Goal: Task Accomplishment & Management: Use online tool/utility

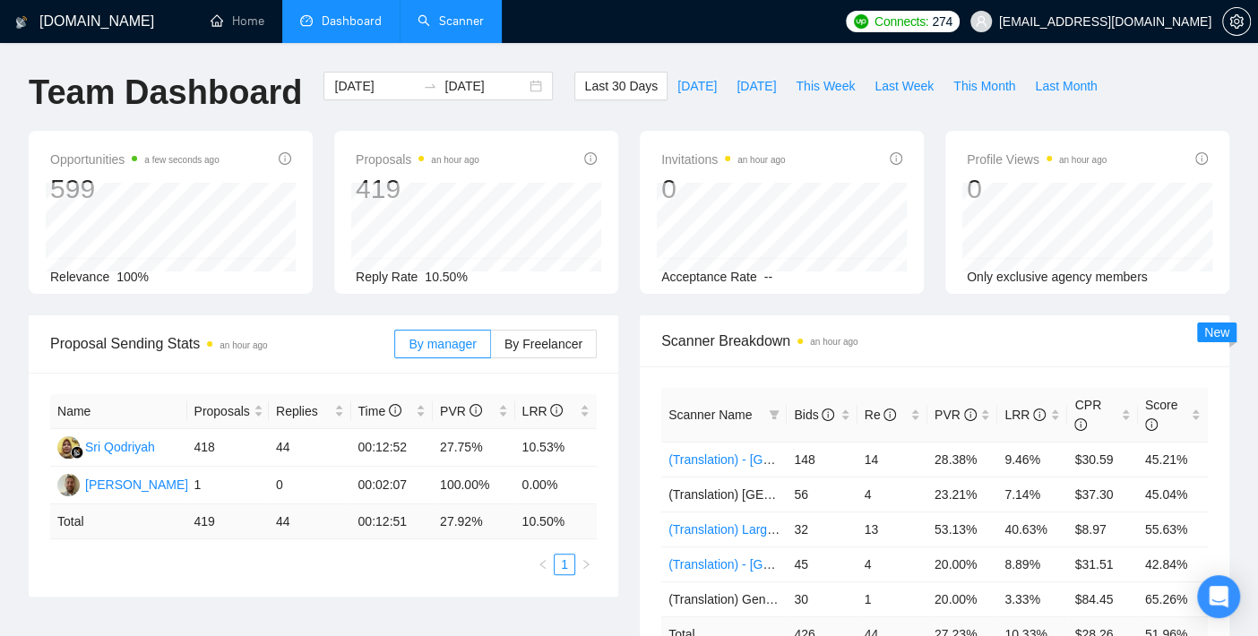
click at [436, 17] on link "Scanner" at bounding box center [451, 20] width 66 height 15
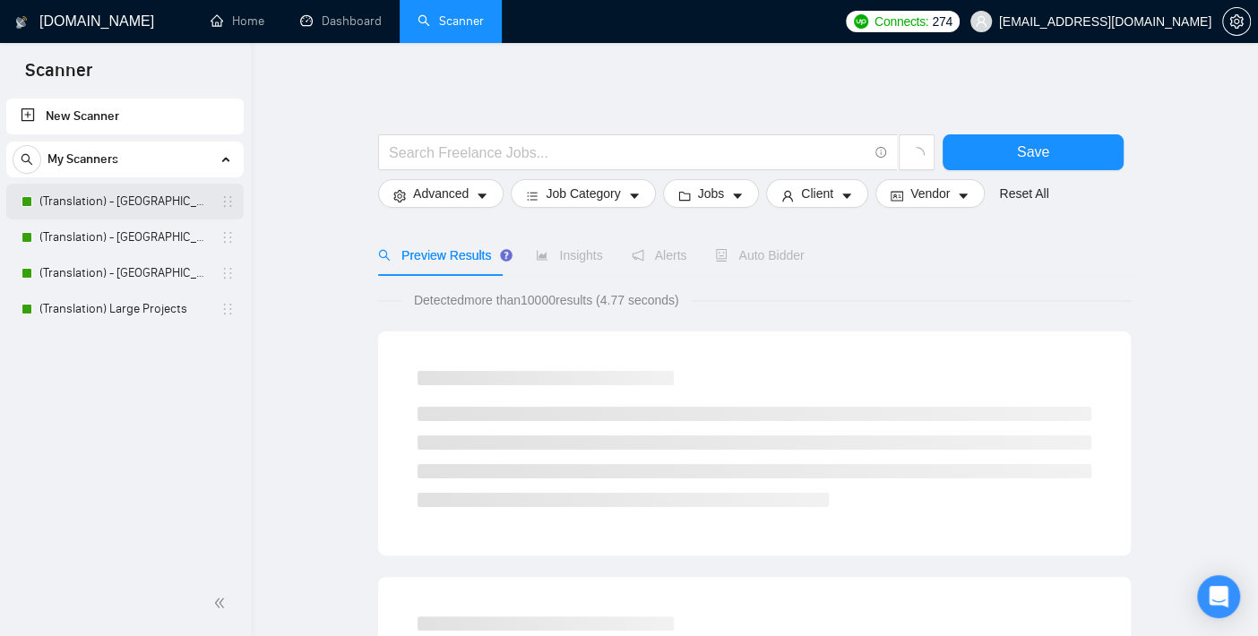
click at [145, 201] on link "(Translation) - [GEOGRAPHIC_DATA]" at bounding box center [124, 202] width 170 height 36
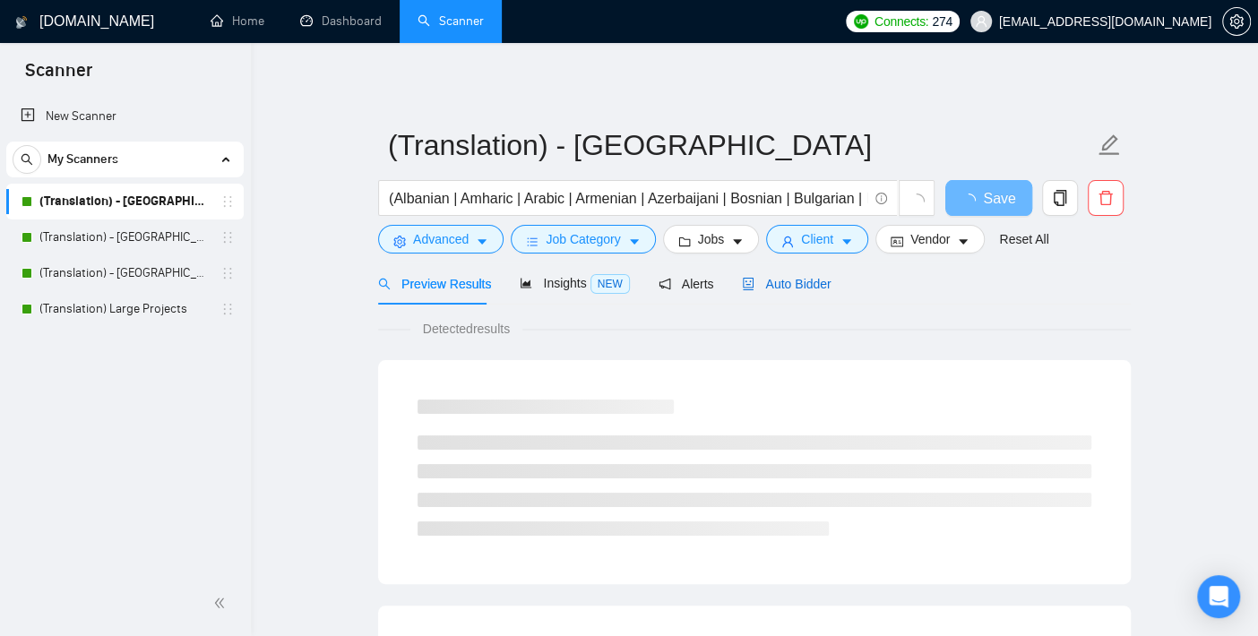
click at [778, 282] on span "Auto Bidder" at bounding box center [786, 284] width 89 height 14
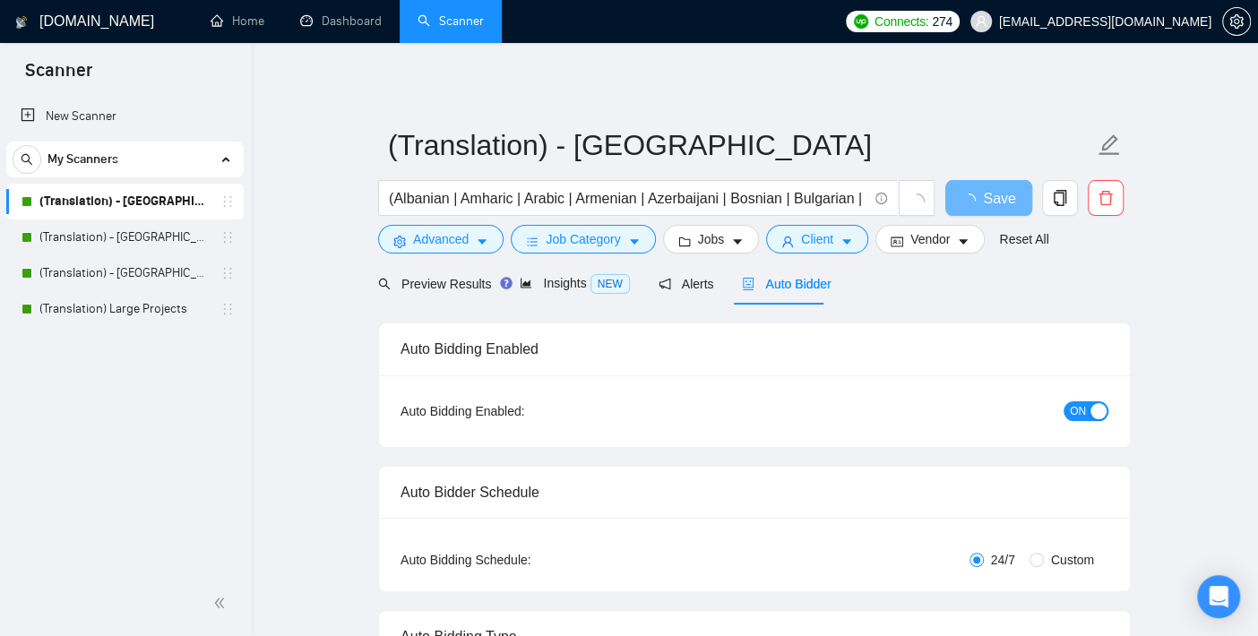
checkbox input "true"
